Goal: Find specific page/section: Find specific page/section

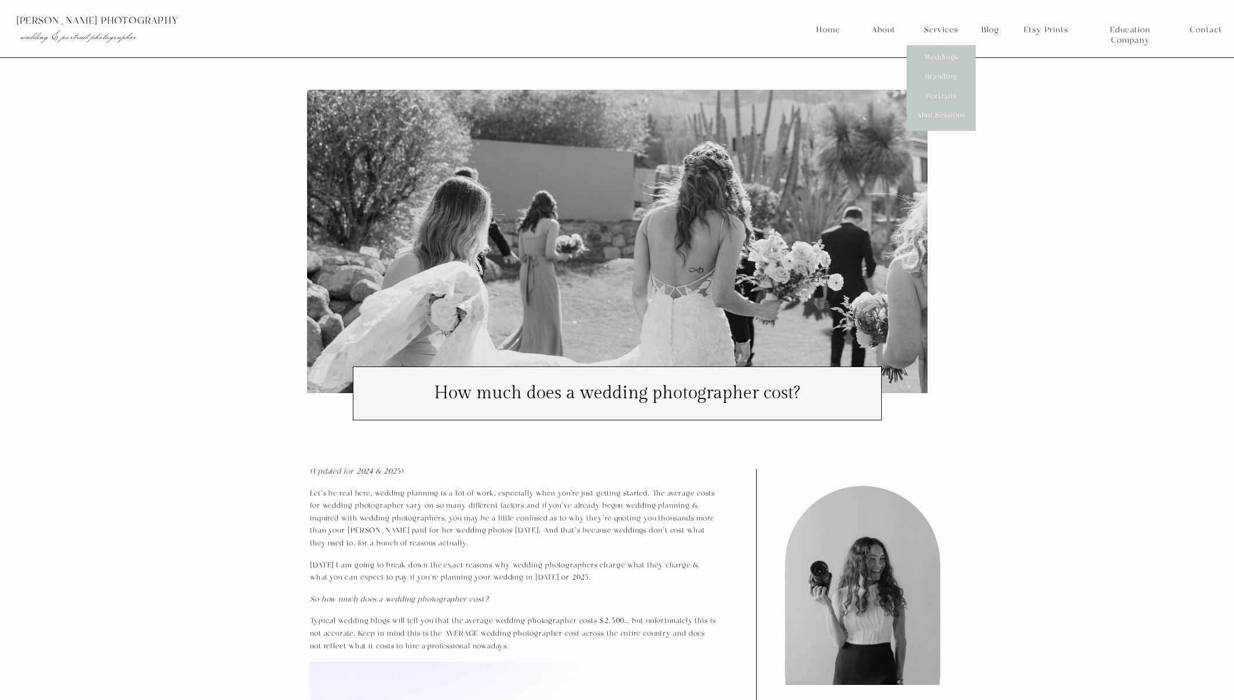
click at [85, 21] on p "[PERSON_NAME] photography" at bounding box center [228, 21] width 425 height 10
click at [837, 34] on nav "Home" at bounding box center [828, 30] width 25 height 10
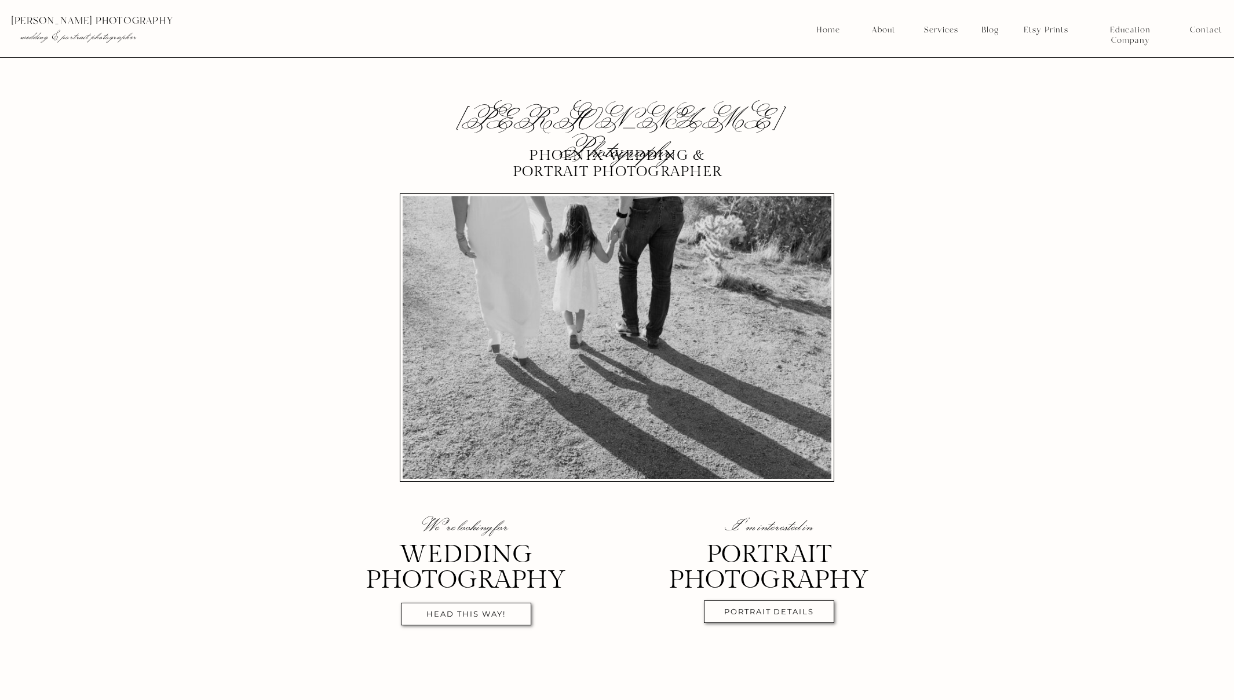
scroll to position [8, 0]
click at [457, 612] on nav "head this way!" at bounding box center [466, 615] width 119 height 13
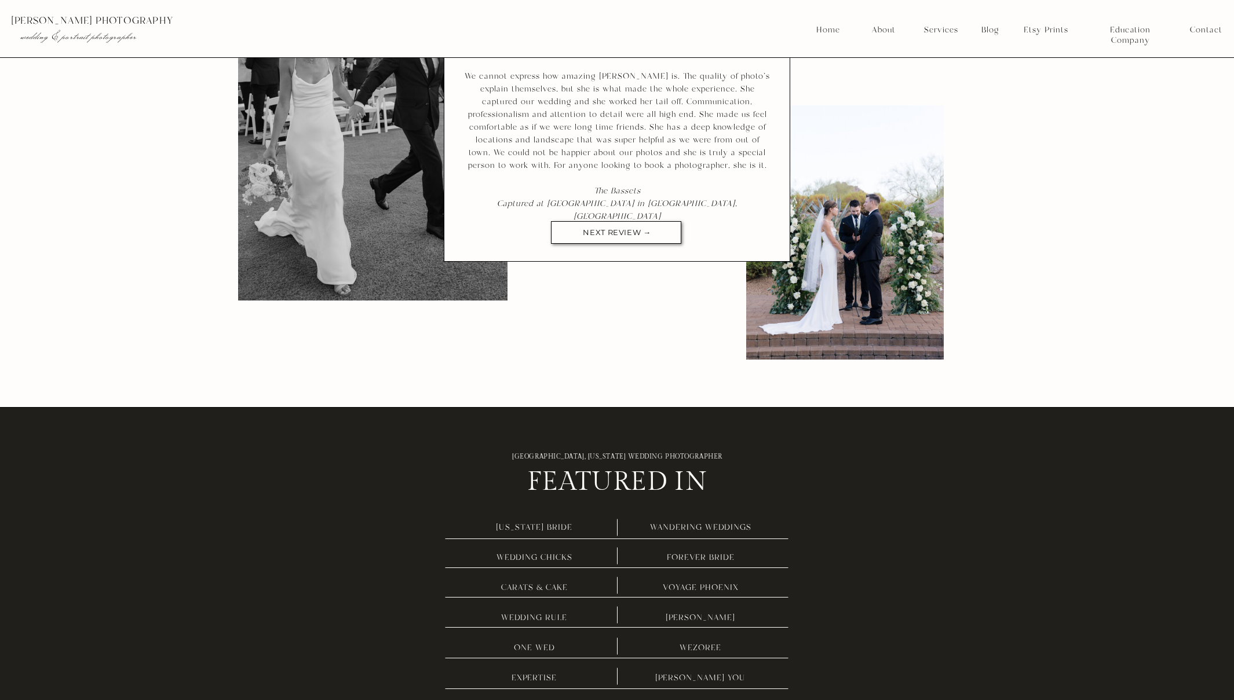
scroll to position [3616, 0]
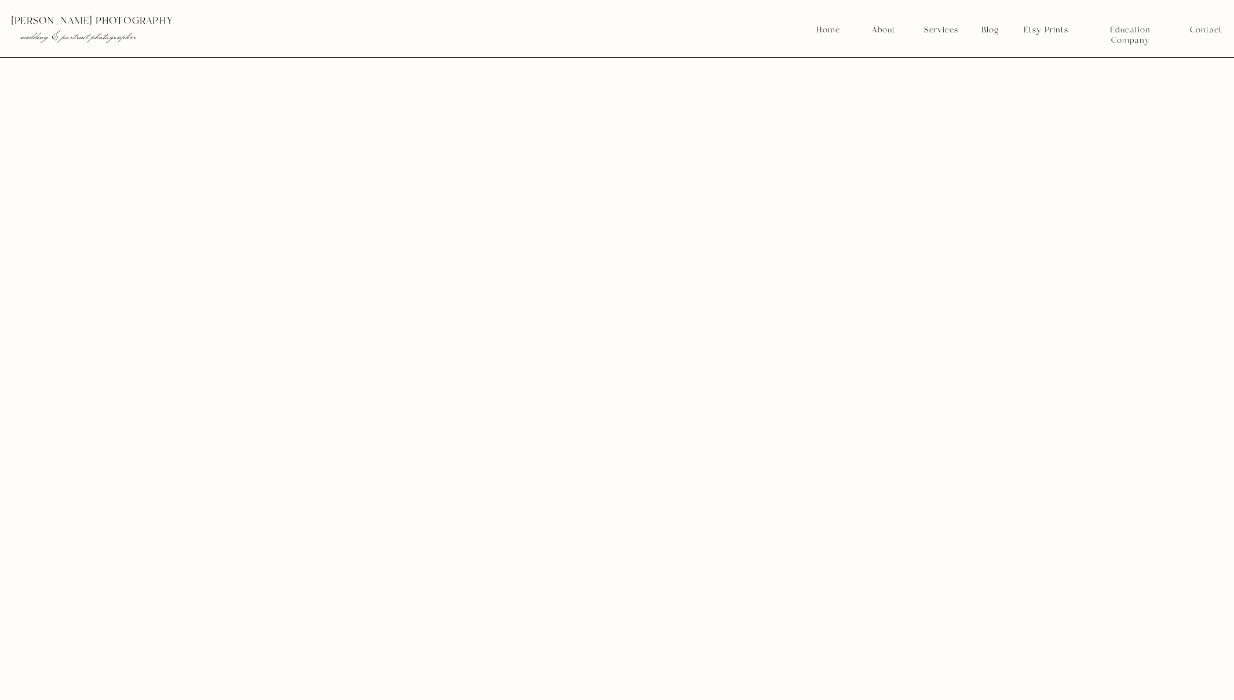
scroll to position [6109, 0]
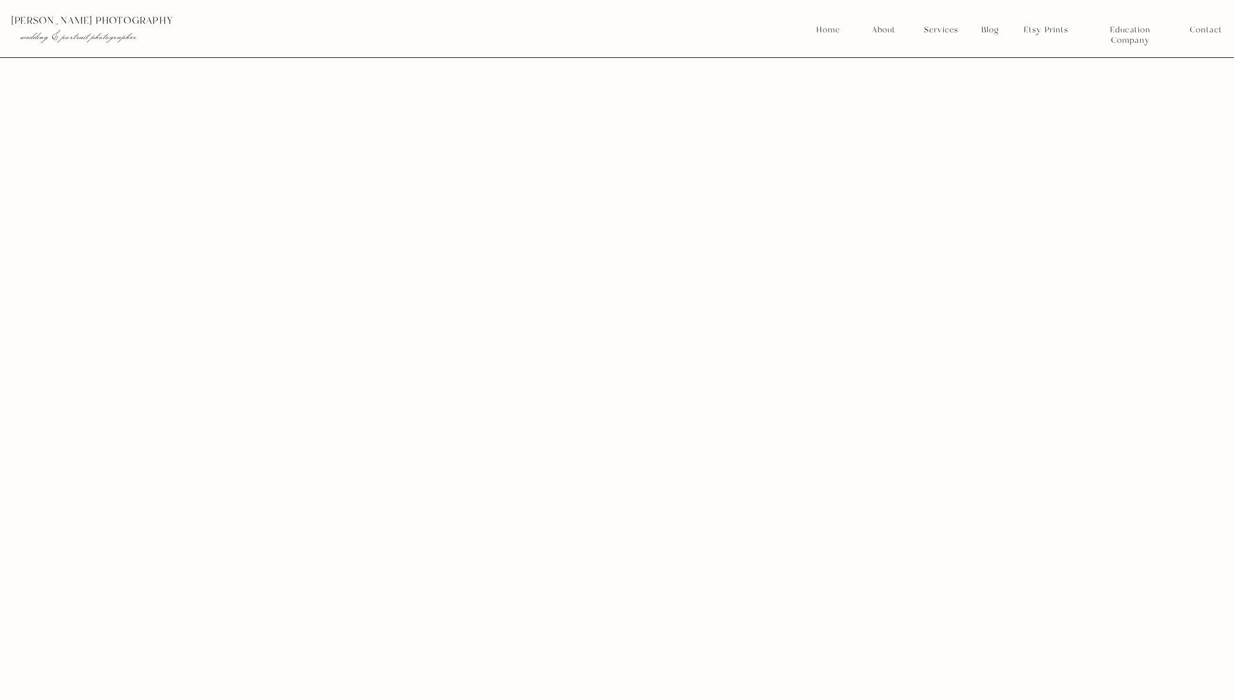
scroll to position [6235, 0]
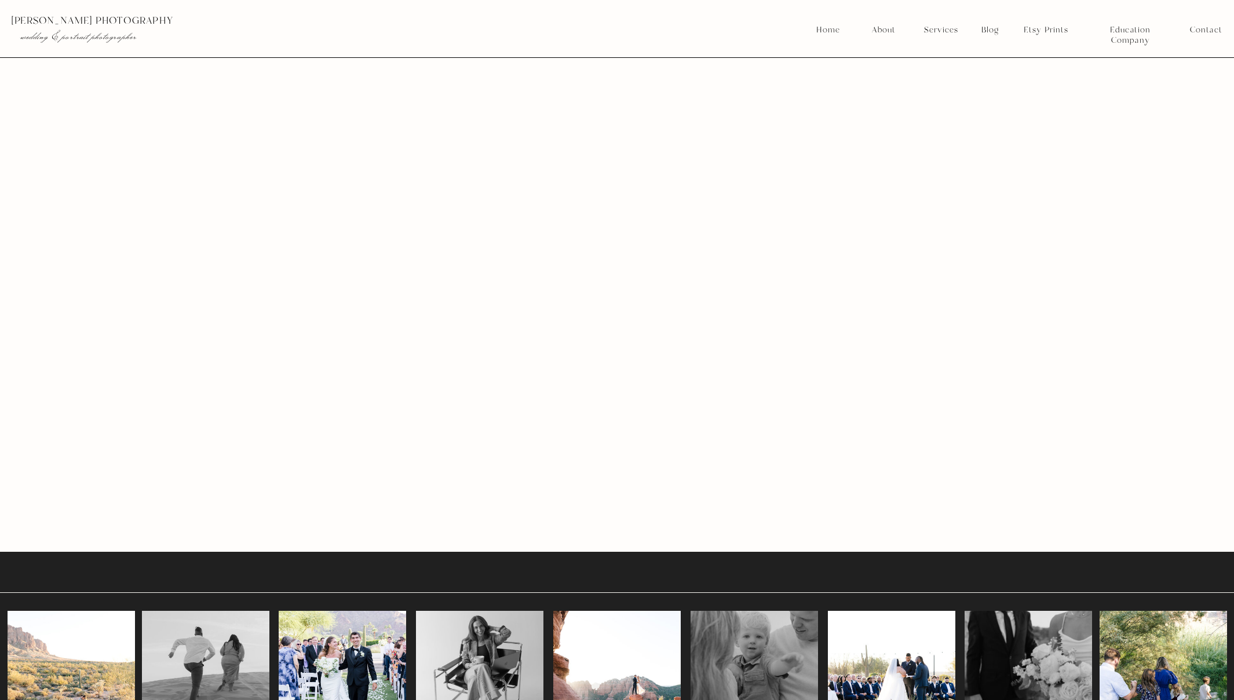
scroll to position [6321, 0]
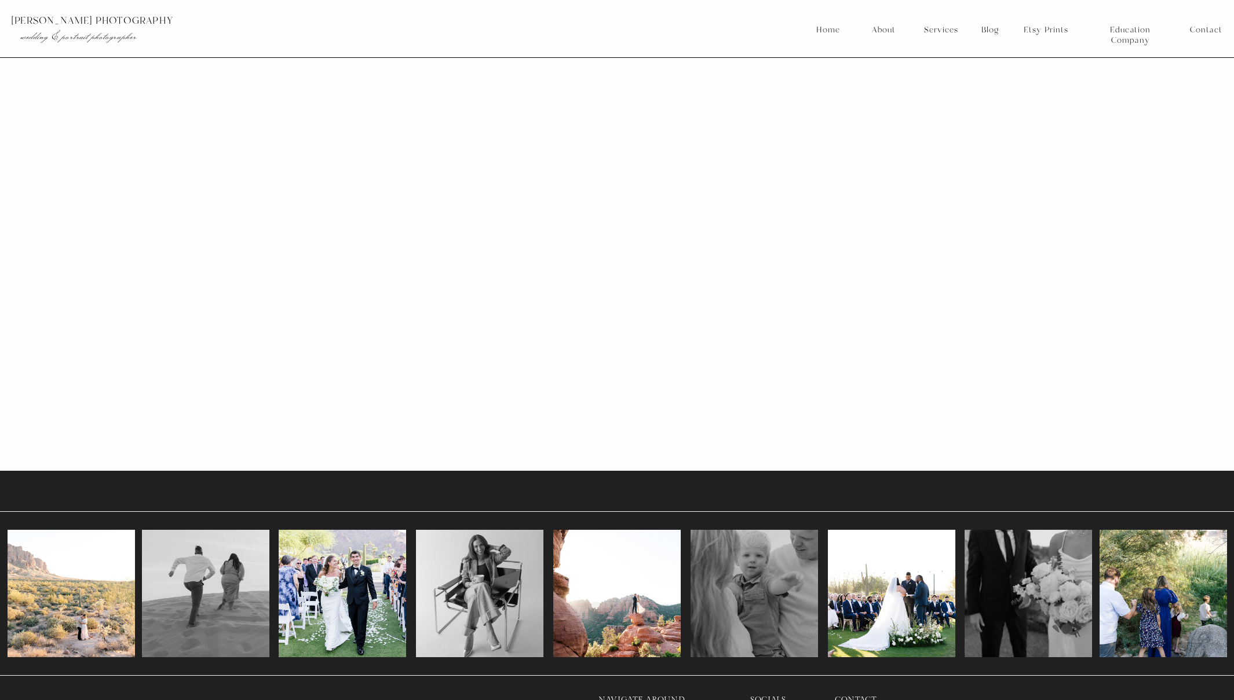
click at [493, 572] on div at bounding box center [479, 593] width 127 height 127
click at [367, 597] on div at bounding box center [342, 593] width 127 height 127
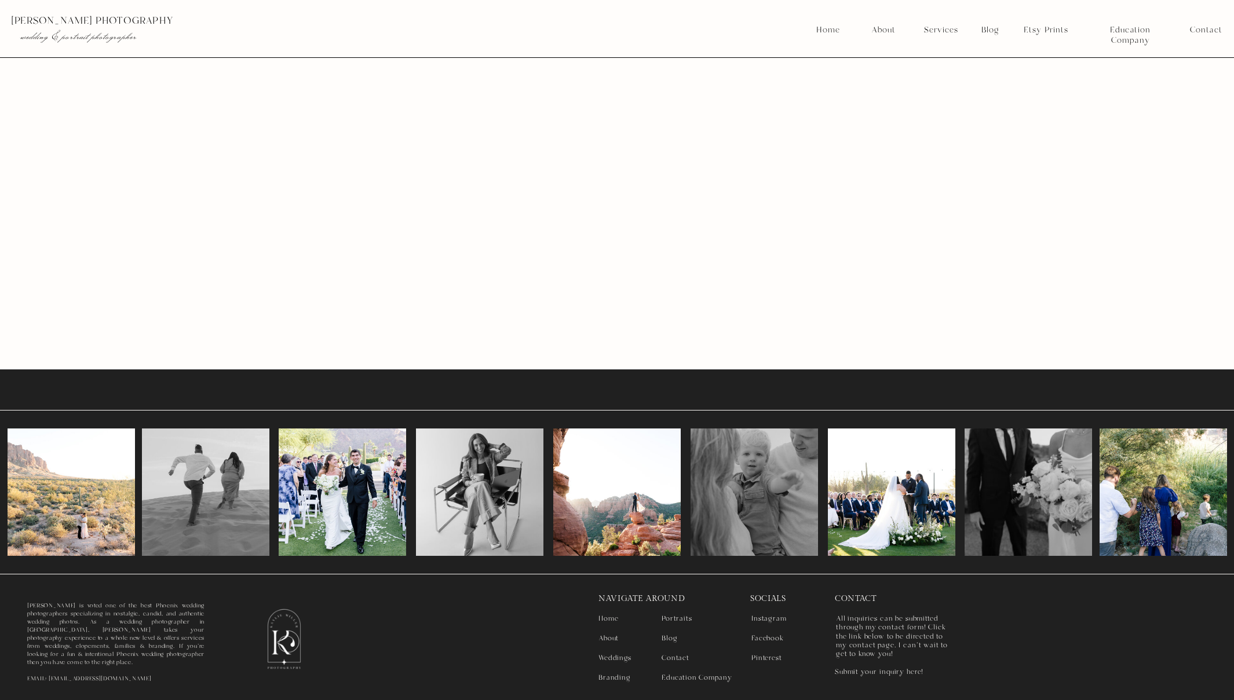
scroll to position [6428, 0]
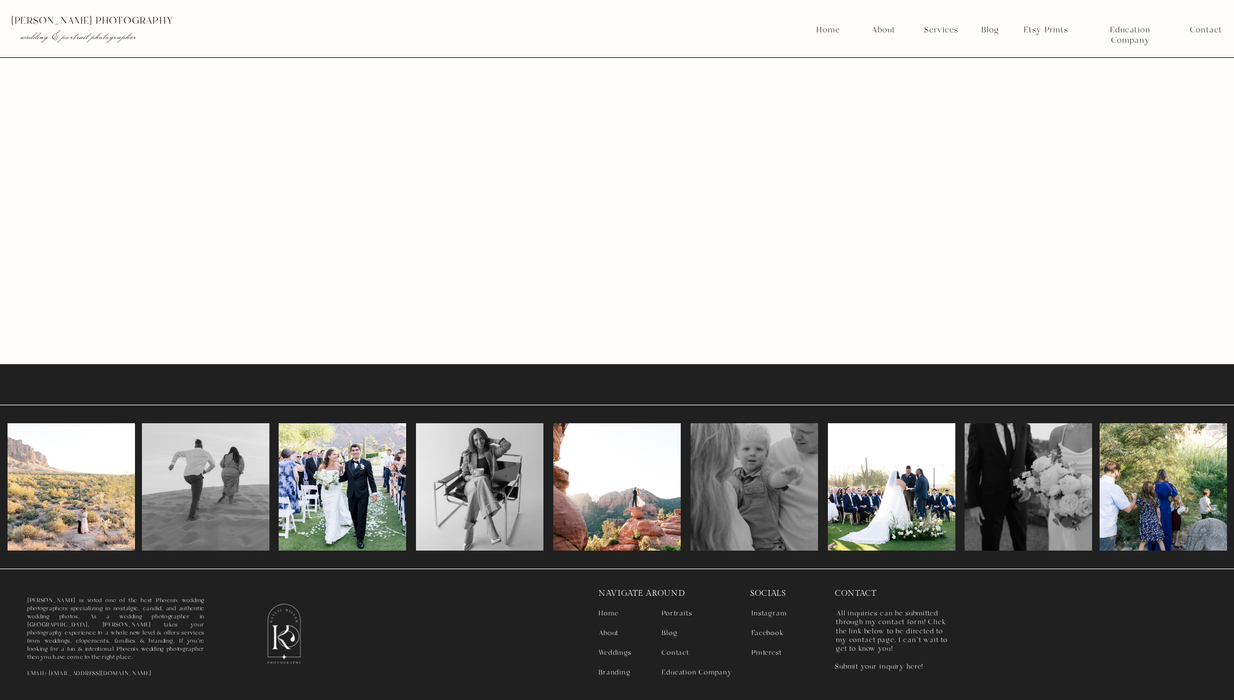
click at [370, 521] on div at bounding box center [342, 486] width 127 height 127
click at [104, 503] on div at bounding box center [71, 486] width 127 height 127
click at [885, 641] on nav "All inquiries can be submitted through my contact form! Click the link below to…" at bounding box center [893, 629] width 115 height 41
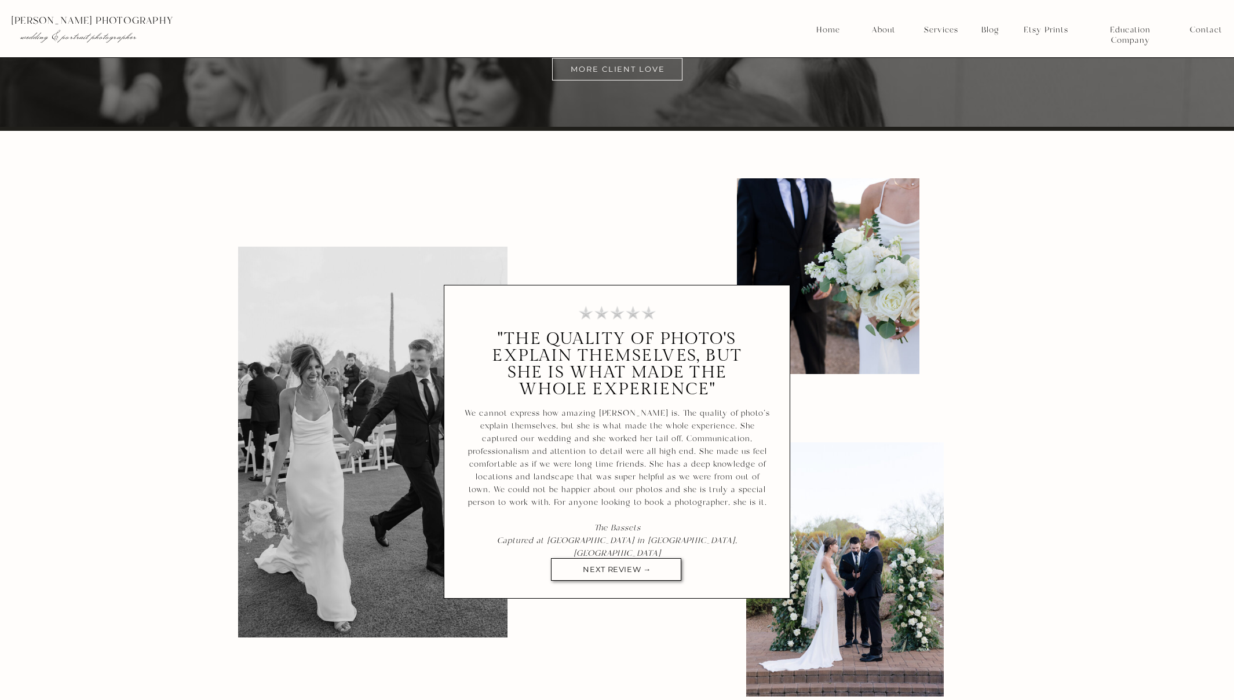
scroll to position [3628, 0]
